Goal: Contribute content: Add original content to the website for others to see

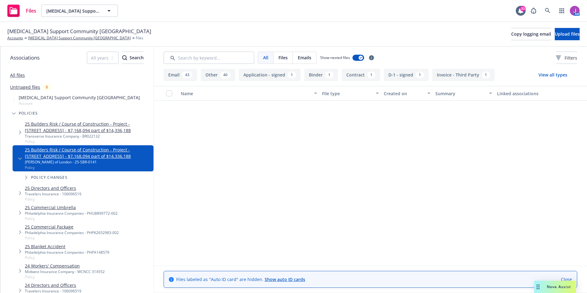
scroll to position [276, 0]
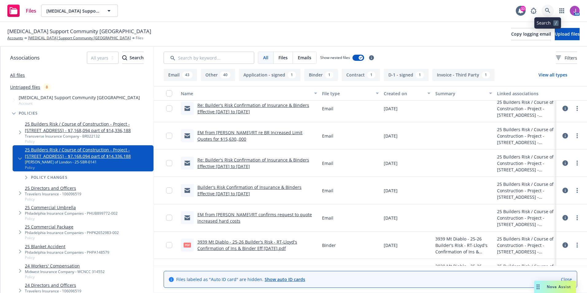
click at [545, 12] on icon at bounding box center [548, 11] width 6 height 6
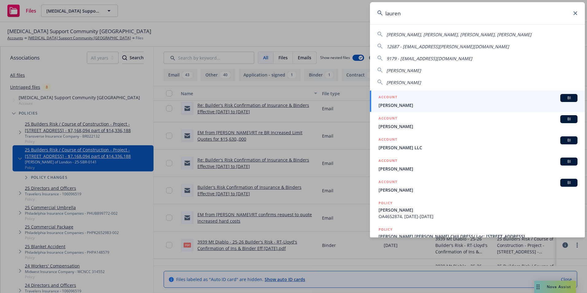
click at [401, 35] on span "Lauren R. Hunt, Edith L. Hunt, David O. Beck, Lau" at bounding box center [458, 35] width 145 height 6
type input "Lauren R. Hunt, Edith L. Hunt, David O. Beck, Lau"
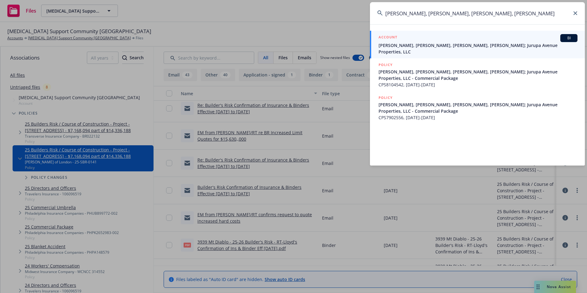
click at [396, 43] on span "[PERSON_NAME], [PERSON_NAME], [PERSON_NAME], [PERSON_NAME]; Jurupa Avenue Prope…" at bounding box center [477, 48] width 199 height 13
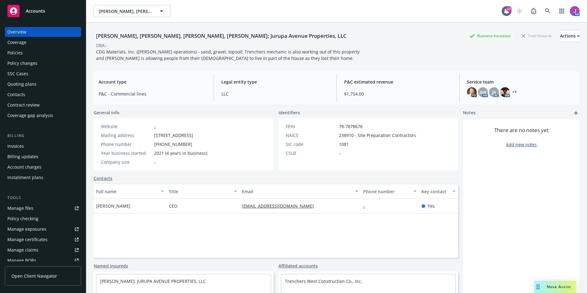
click at [20, 55] on div "Policies" at bounding box center [14, 53] width 15 height 10
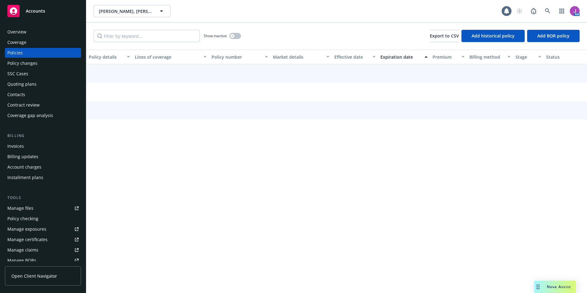
click at [25, 86] on div "Quoting plans" at bounding box center [21, 84] width 29 height 10
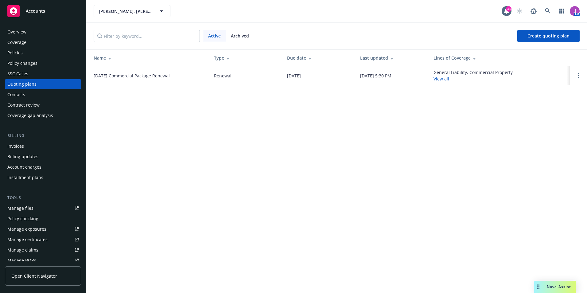
click at [141, 77] on link "[DATE] Commercial Package Renewal" at bounding box center [132, 75] width 76 height 6
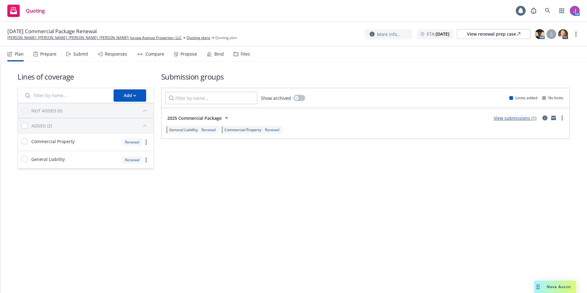
click at [243, 54] on div "Files" at bounding box center [245, 54] width 9 height 5
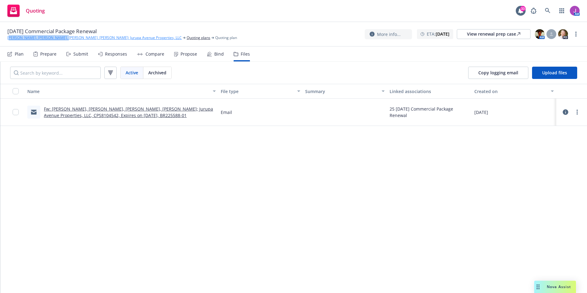
drag, startPoint x: 4, startPoint y: 37, endPoint x: 57, endPoint y: 38, distance: 52.5
click at [57, 38] on div "12/09/25 Commercial Package Renewal Lauren R. Hunt, Edith L. Hunt, David O. Bec…" at bounding box center [293, 34] width 587 height 25
copy link "Lauren R. Hunt, Edith L. Hunt"
click at [97, 36] on link "[PERSON_NAME], [PERSON_NAME], [PERSON_NAME], [PERSON_NAME]; Jurupa Avenue Prope…" at bounding box center [94, 38] width 174 height 6
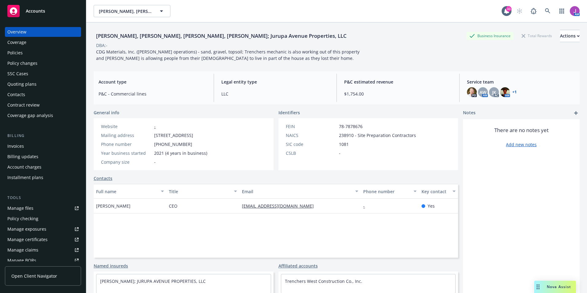
click at [20, 85] on div "Quoting plans" at bounding box center [21, 84] width 29 height 10
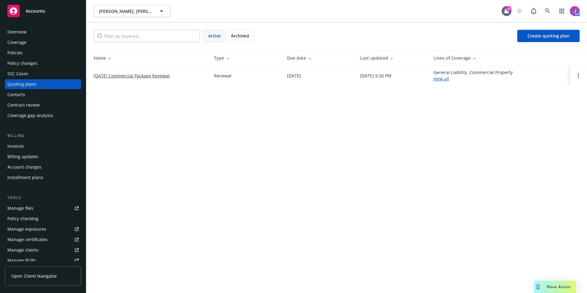
click at [245, 36] on span "Archived" at bounding box center [240, 36] width 18 height 6
click at [127, 77] on link "[DATE] Commercial Package Renewal" at bounding box center [132, 75] width 76 height 6
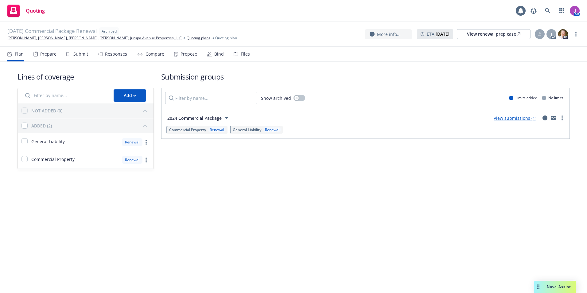
click at [238, 56] on div "Files" at bounding box center [242, 54] width 16 height 15
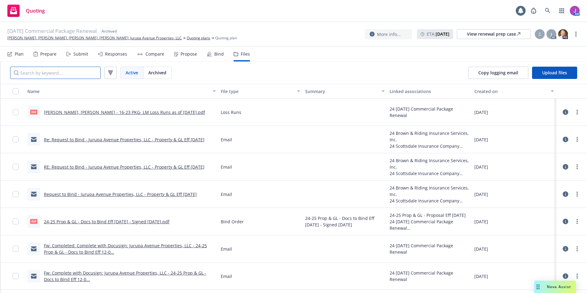
click at [67, 76] on input "Search by keyword..." at bounding box center [55, 73] width 91 height 12
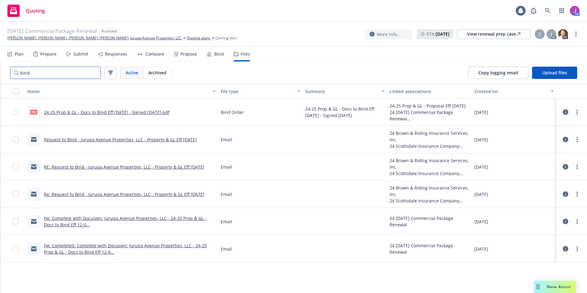
type input "bind"
click at [110, 140] on link "Request to Bind - Jurupa Avenue Properties, LLC - Property & GL Eff 12/09/2024" at bounding box center [120, 140] width 153 height 6
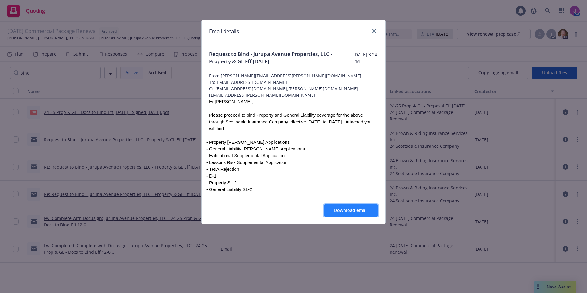
click at [348, 209] on span "Download email" at bounding box center [351, 210] width 34 height 6
click at [374, 29] on icon "close" at bounding box center [374, 31] width 4 height 4
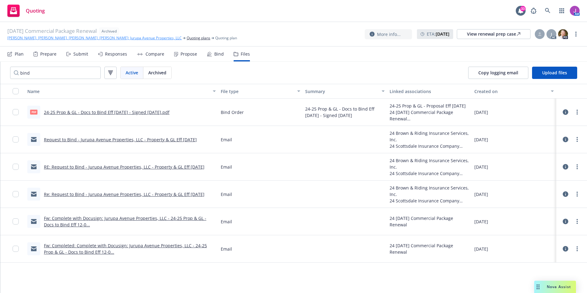
click at [28, 37] on link "[PERSON_NAME], [PERSON_NAME], [PERSON_NAME], [PERSON_NAME]; Jurupa Avenue Prope…" at bounding box center [94, 38] width 174 height 6
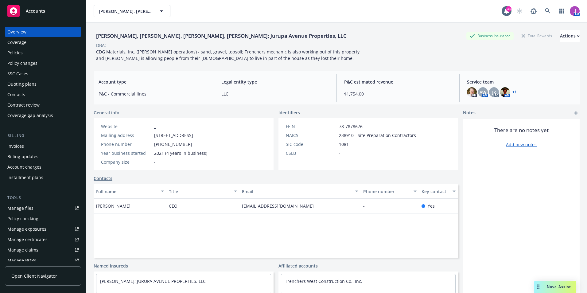
click at [22, 52] on div "Policies" at bounding box center [14, 53] width 15 height 10
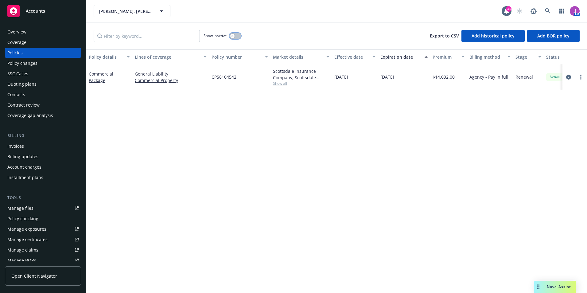
click at [235, 35] on button "button" at bounding box center [235, 36] width 12 height 6
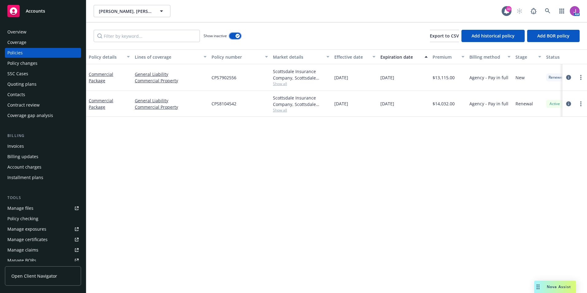
click at [233, 34] on button "button" at bounding box center [235, 36] width 12 height 6
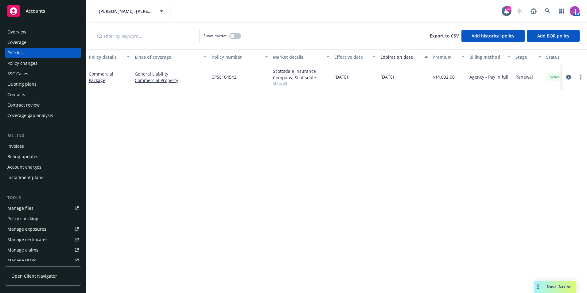
click at [87, 80] on div "Commercial Package" at bounding box center [109, 77] width 46 height 26
click at [95, 83] on div "Commercial Package" at bounding box center [109, 77] width 41 height 13
click at [95, 81] on link "Commercial Package" at bounding box center [101, 77] width 25 height 12
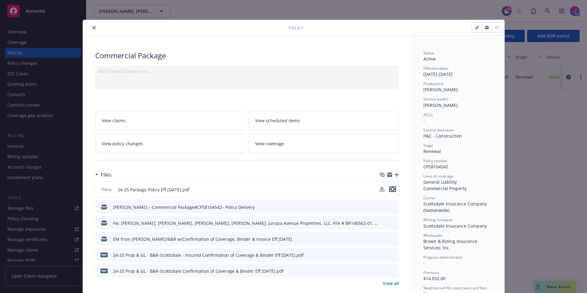
click at [392, 188] on icon "preview file" at bounding box center [393, 189] width 6 height 4
click at [90, 27] on button "close" at bounding box center [93, 27] width 7 height 7
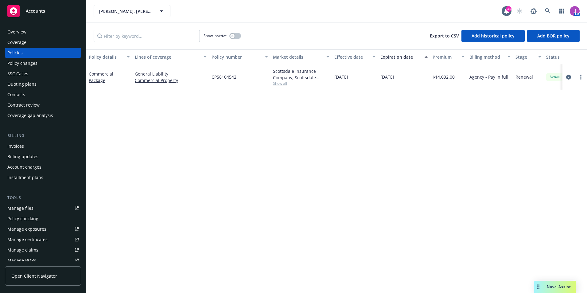
click at [33, 82] on div "Quoting plans" at bounding box center [21, 84] width 29 height 10
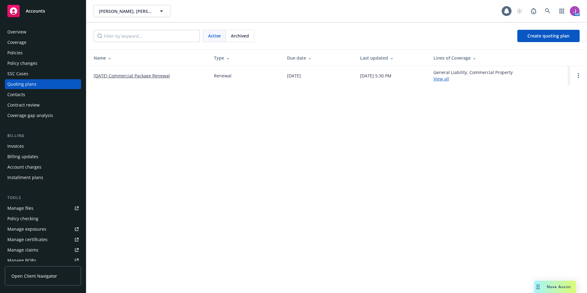
click at [130, 76] on link "12/09/25 Commercial Package Renewal" at bounding box center [132, 75] width 76 height 6
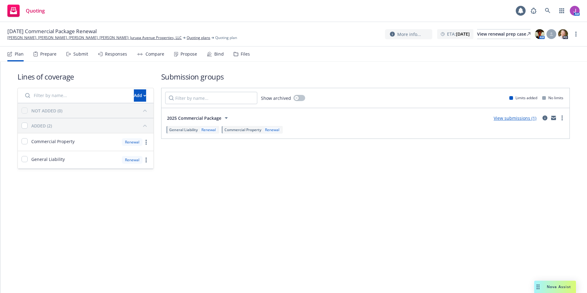
click at [237, 53] on div "Files" at bounding box center [242, 54] width 16 height 15
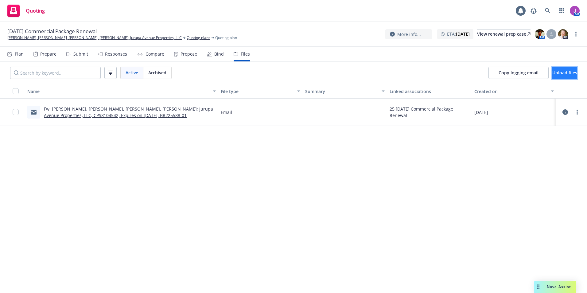
click at [555, 73] on span "Upload files" at bounding box center [564, 73] width 25 height 6
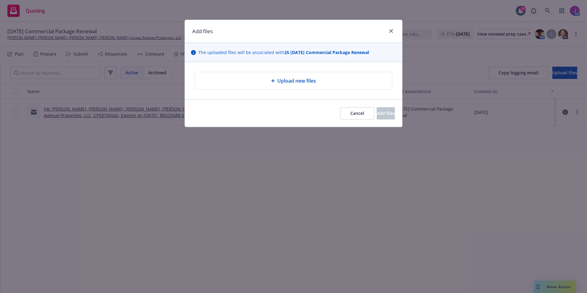
click at [303, 79] on span "Upload new files" at bounding box center [296, 80] width 39 height 7
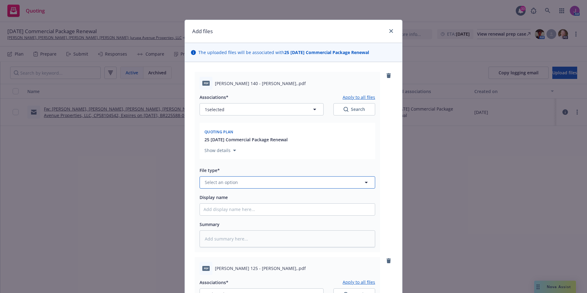
click at [235, 178] on button "Select an option" at bounding box center [288, 182] width 176 height 12
type input "app"
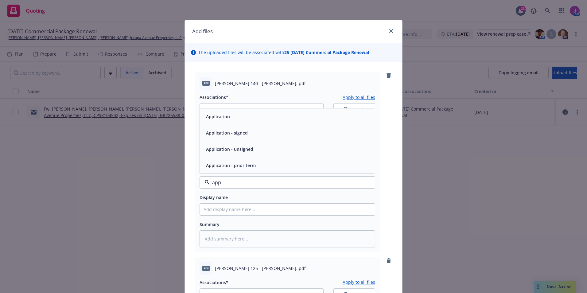
click at [206, 118] on span "Application" at bounding box center [218, 116] width 24 height 6
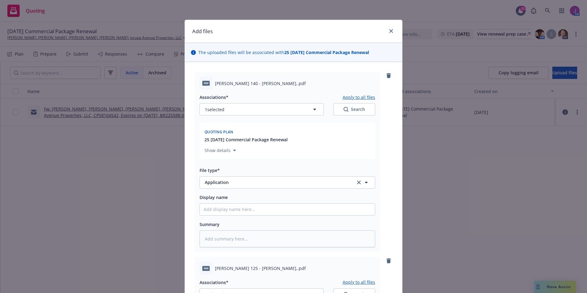
type textarea "x"
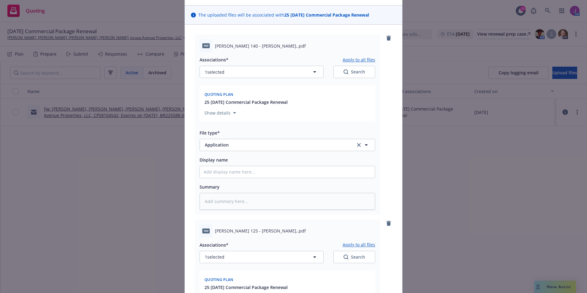
scroll to position [123, 0]
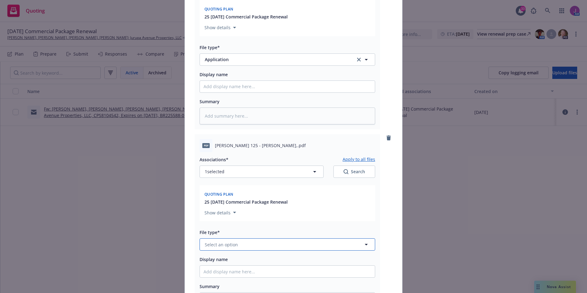
click at [229, 249] on button "Select an option" at bounding box center [288, 244] width 176 height 12
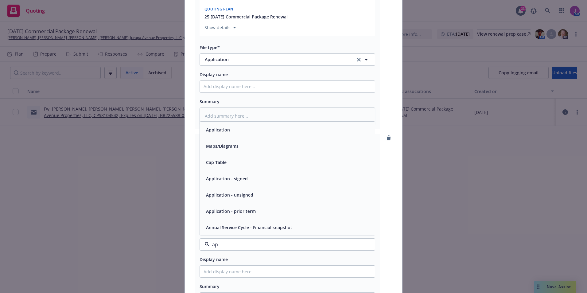
type input "app"
click at [222, 177] on span "Application" at bounding box center [218, 178] width 24 height 6
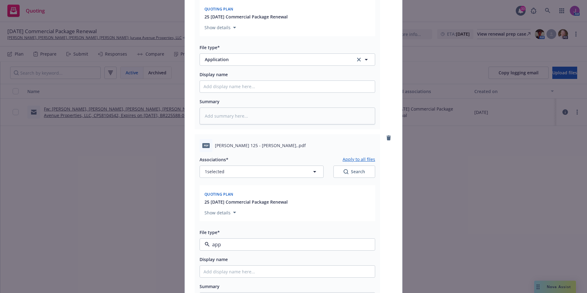
type textarea "x"
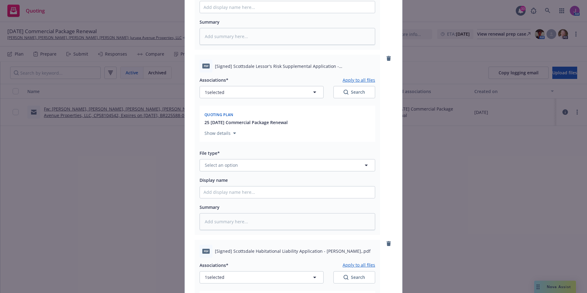
scroll to position [399, 0]
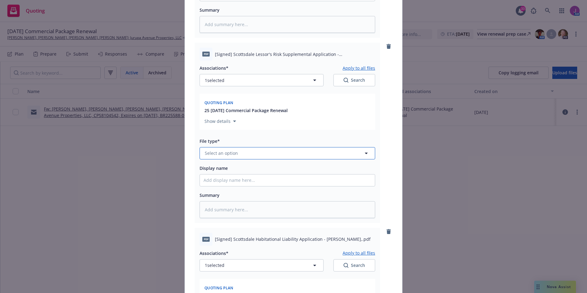
click at [226, 157] on button "Select an option" at bounding box center [288, 153] width 176 height 12
type input "app"
click at [244, 182] on div "Application - signed" at bounding box center [225, 186] width 45 height 9
type textarea "x"
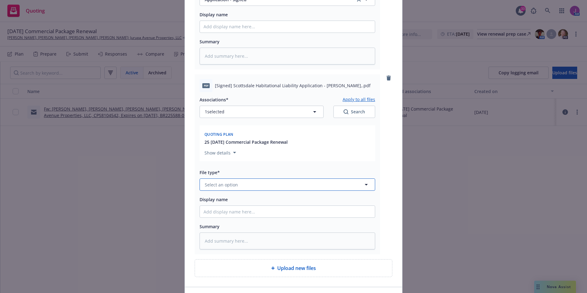
click at [212, 186] on span "Select an option" at bounding box center [221, 184] width 33 height 6
type input "app"
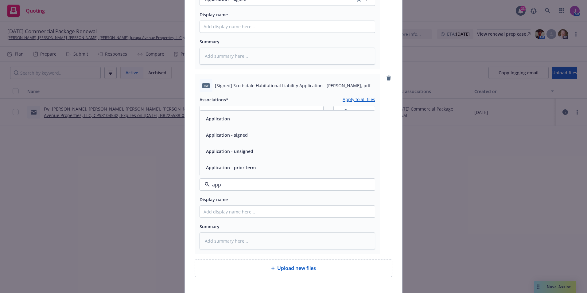
click at [232, 134] on span "Application - signed" at bounding box center [227, 135] width 42 height 6
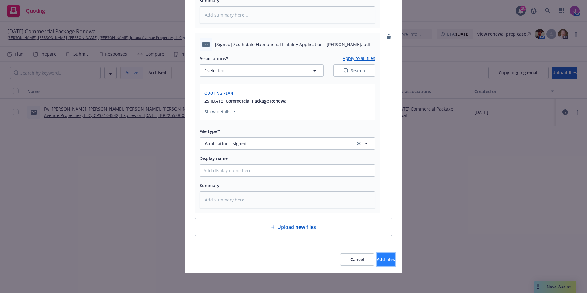
click at [377, 256] on button "Add files" at bounding box center [386, 259] width 18 height 12
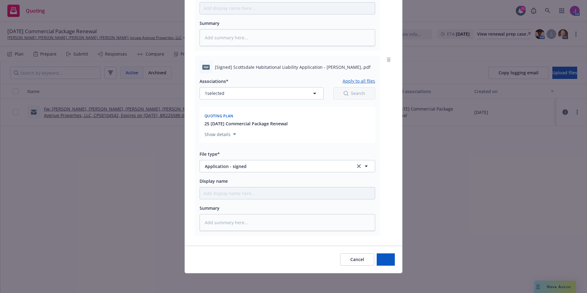
scroll to position [571, 0]
type textarea "x"
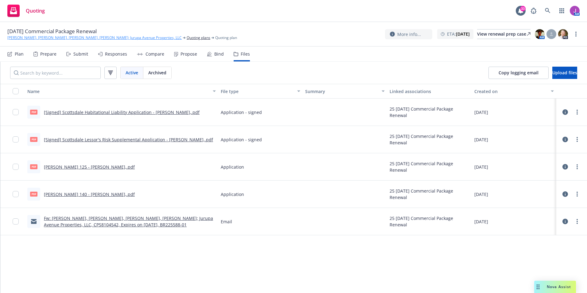
click at [135, 36] on link "[PERSON_NAME], [PERSON_NAME], [PERSON_NAME], [PERSON_NAME]; Jurupa Avenue Prope…" at bounding box center [94, 38] width 174 height 6
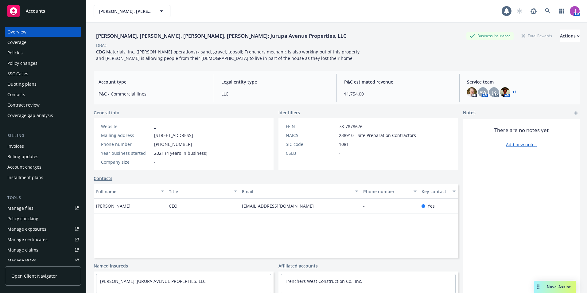
click at [26, 85] on div "Quoting plans" at bounding box center [21, 84] width 29 height 10
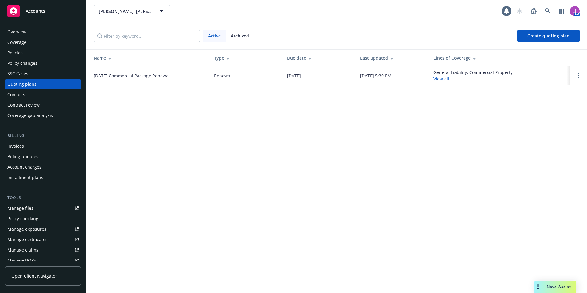
click at [238, 36] on span "Archived" at bounding box center [240, 36] width 18 height 6
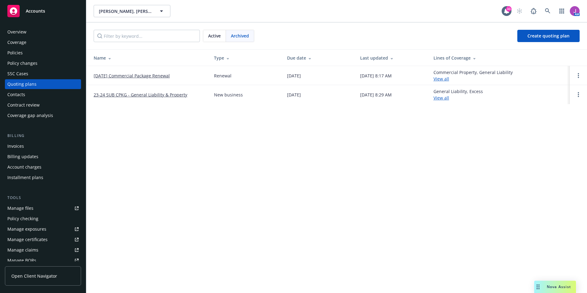
click at [127, 76] on link "12/09/24 Commercial Package Renewal" at bounding box center [132, 75] width 76 height 6
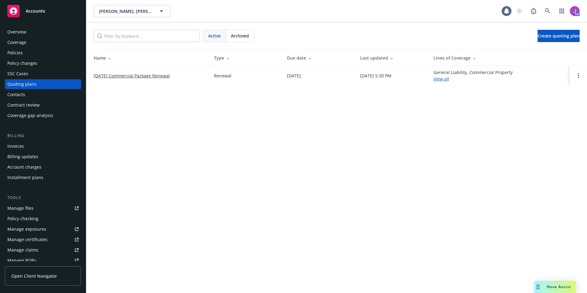
click at [230, 37] on div "Archived" at bounding box center [240, 36] width 28 height 12
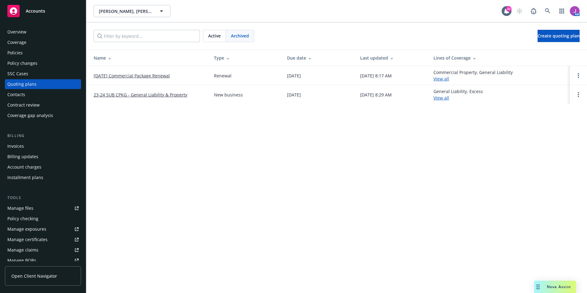
click link "[DATE] Commercial Package Renewal"
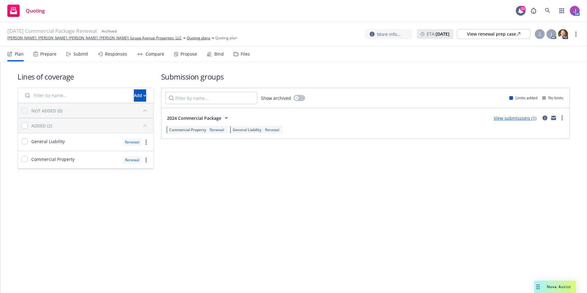
click at [241, 56] on div "Files" at bounding box center [245, 54] width 9 height 5
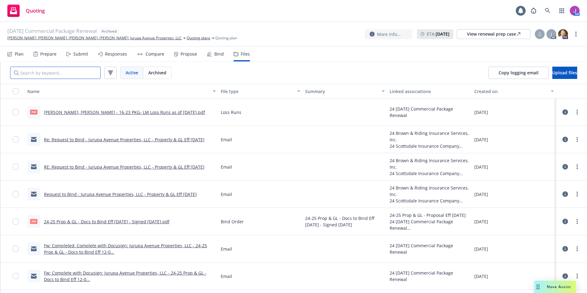
click at [66, 75] on input "Search by keyword..." at bounding box center [55, 73] width 91 height 12
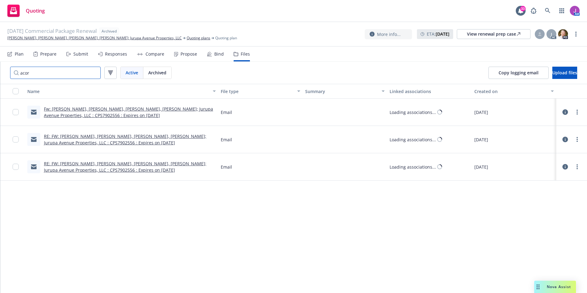
type input "acord"
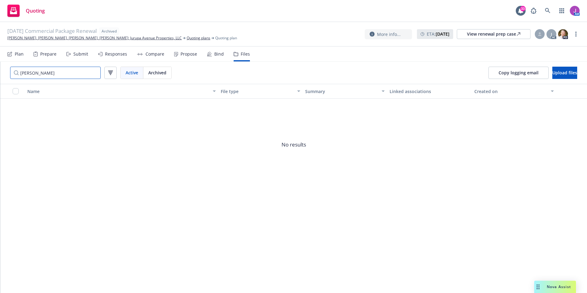
drag, startPoint x: 37, startPoint y: 72, endPoint x: -21, endPoint y: 68, distance: 58.5
click at [0, 68] on html "Quoting 33 AM 12/09/24 Commercial Package Renewal Archived Lauren R. Hunt, Edit…" at bounding box center [293, 146] width 587 height 293
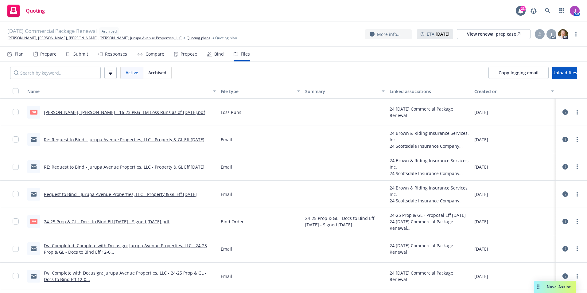
click at [112, 166] on link "RE: Request to Bind - Jurupa Avenue Properties, LLC - Property & GL Eff 12/09/2…" at bounding box center [124, 167] width 161 height 6
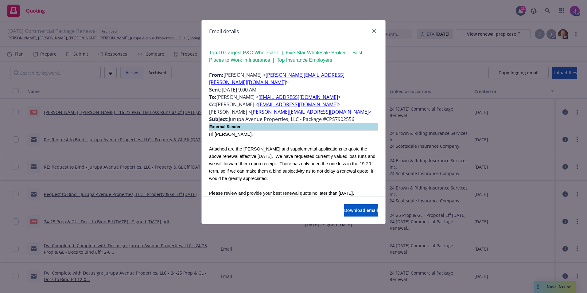
scroll to position [798, 0]
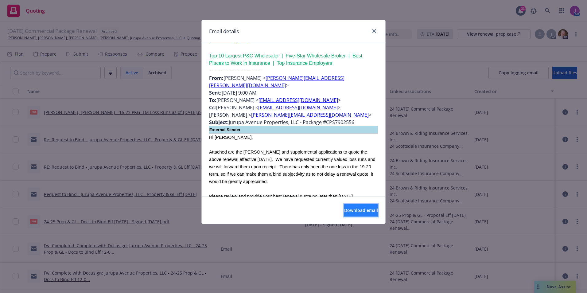
click at [351, 211] on span "Download email" at bounding box center [361, 210] width 34 height 6
click at [376, 31] on link "close" at bounding box center [373, 30] width 7 height 7
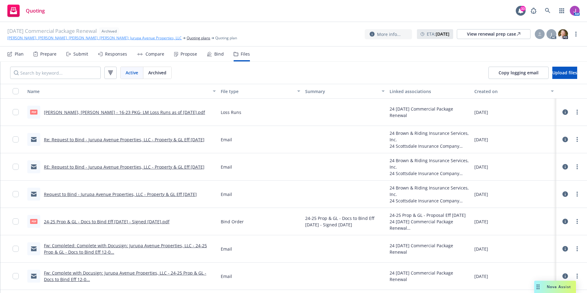
click at [103, 38] on link "[PERSON_NAME], [PERSON_NAME], [PERSON_NAME], [PERSON_NAME]; Jurupa Avenue Prope…" at bounding box center [94, 38] width 174 height 6
